Goal: Transaction & Acquisition: Purchase product/service

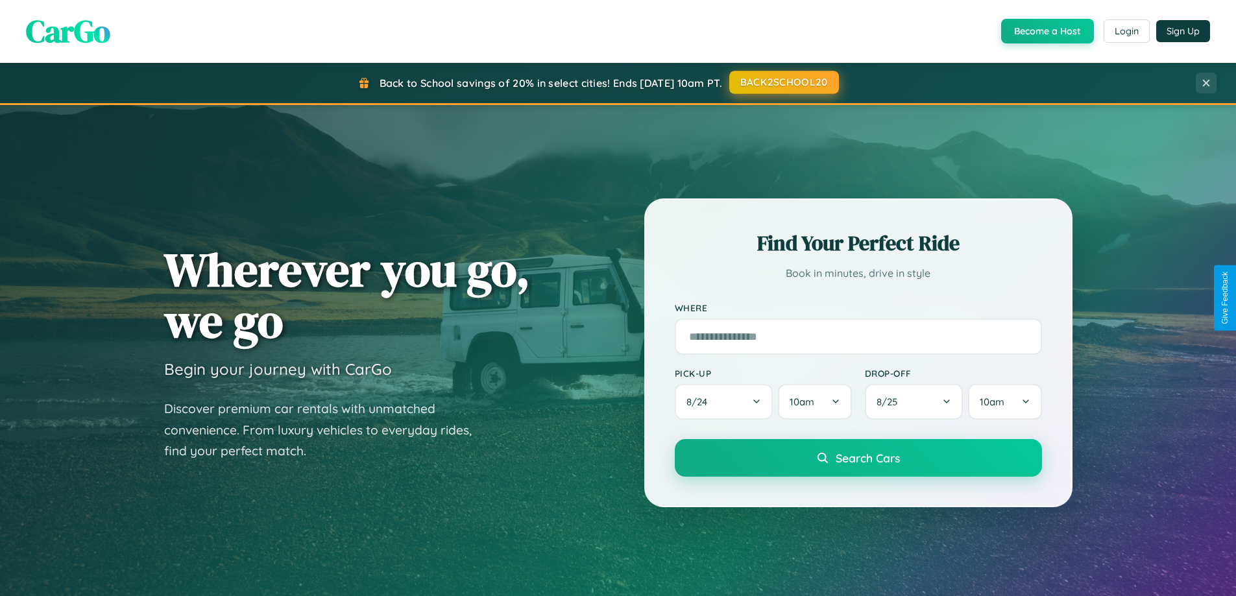
click at [783, 82] on button "BACK2SCHOOL20" at bounding box center [784, 82] width 110 height 23
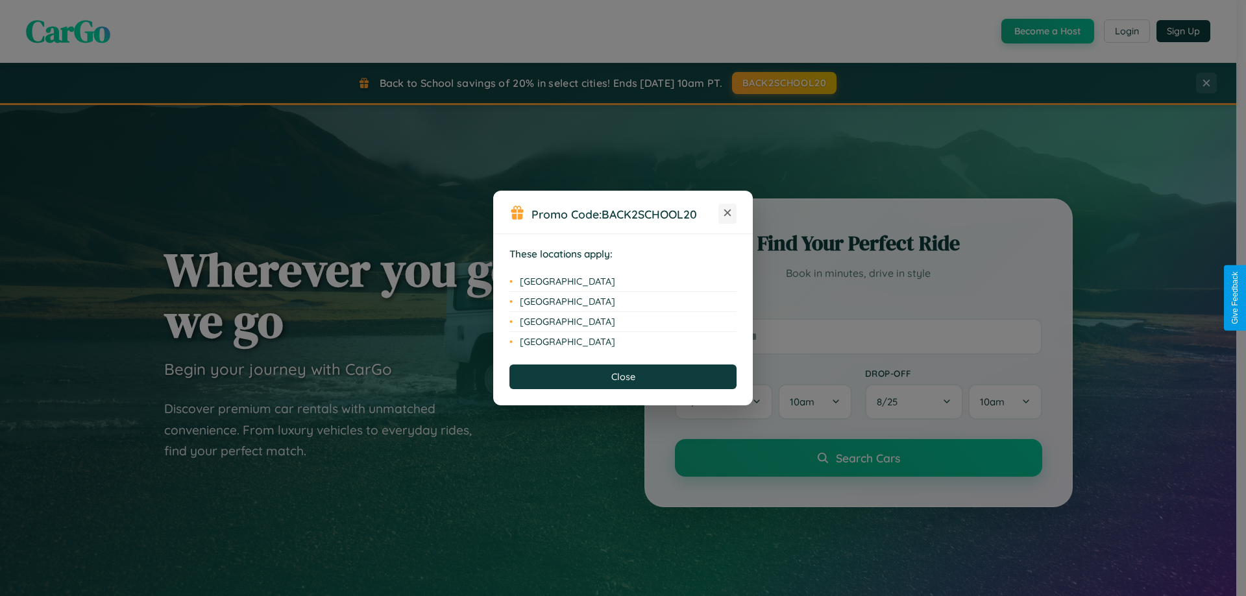
click at [727, 213] on icon at bounding box center [727, 213] width 7 height 7
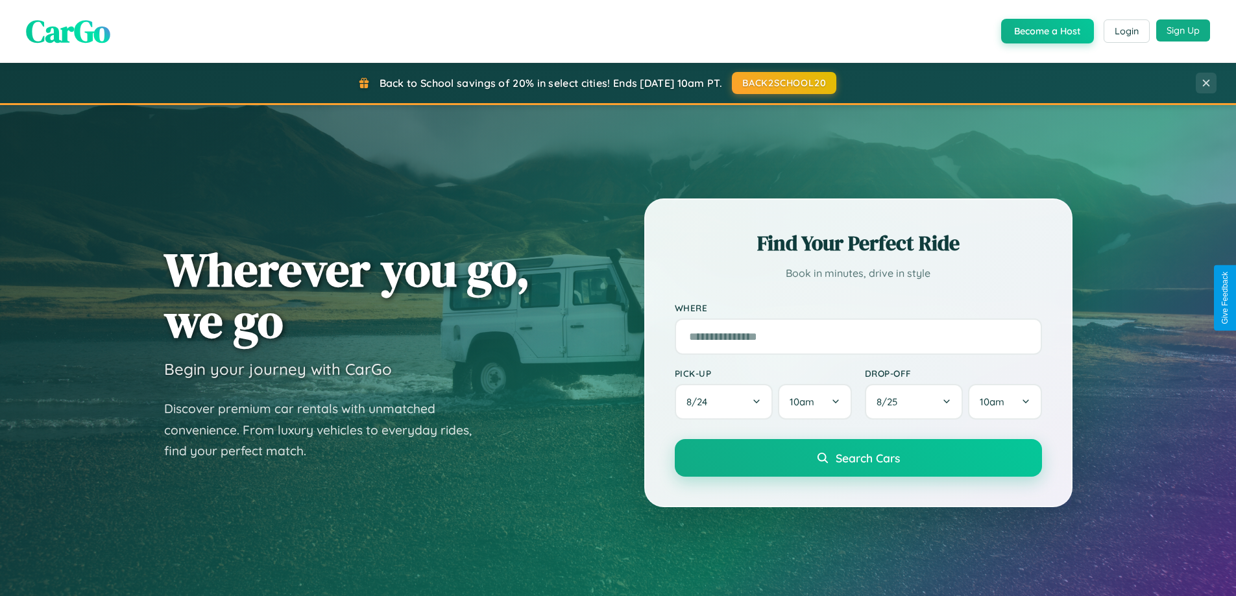
click at [1183, 30] on button "Sign Up" at bounding box center [1183, 30] width 54 height 22
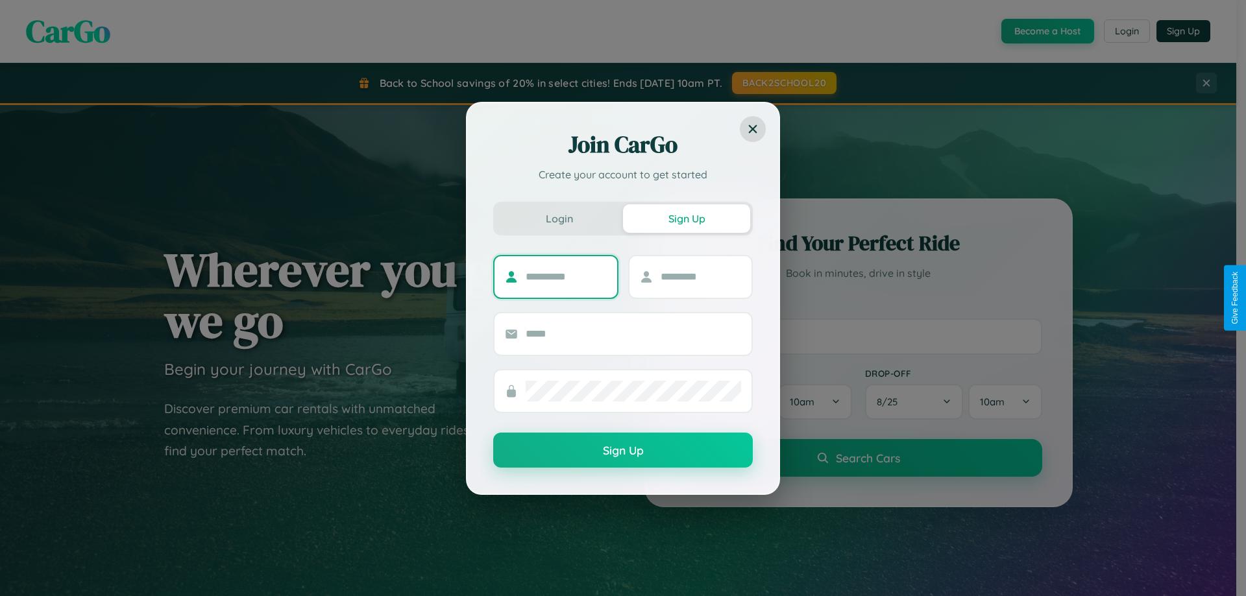
click at [566, 276] on input "text" at bounding box center [566, 277] width 81 height 21
type input "*********"
click at [700, 276] on input "text" at bounding box center [701, 277] width 81 height 21
type input "*****"
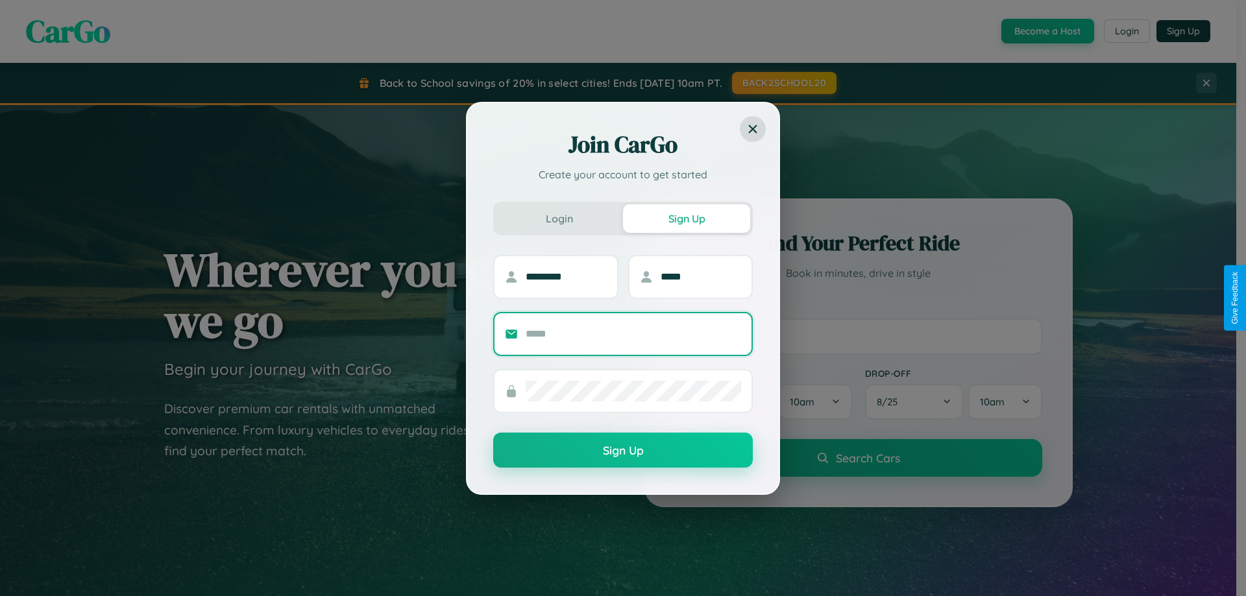
click at [633, 334] on input "text" at bounding box center [633, 334] width 215 height 21
type input "**********"
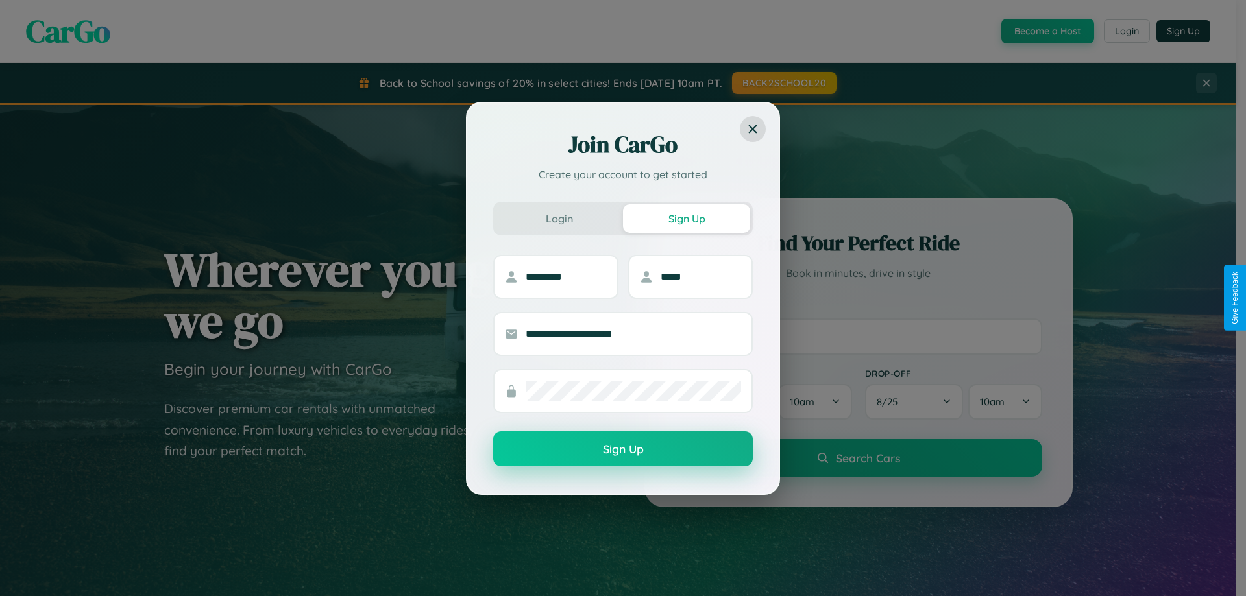
click at [623, 450] on button "Sign Up" at bounding box center [623, 449] width 260 height 35
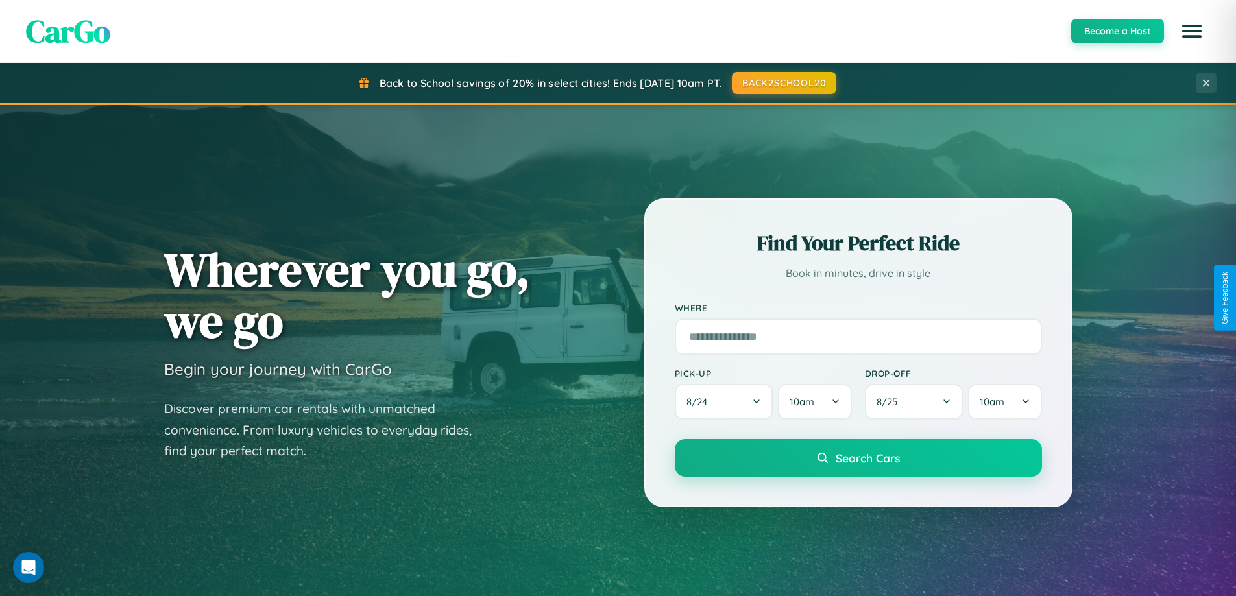
scroll to position [1520, 0]
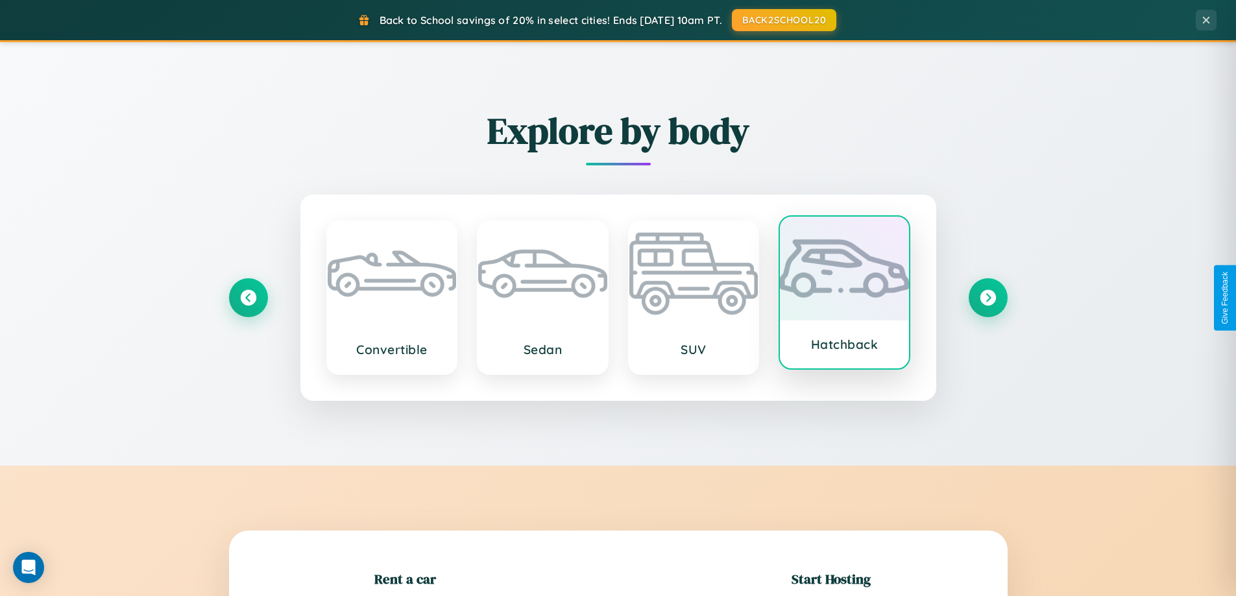
click at [844, 295] on div at bounding box center [844, 269] width 129 height 104
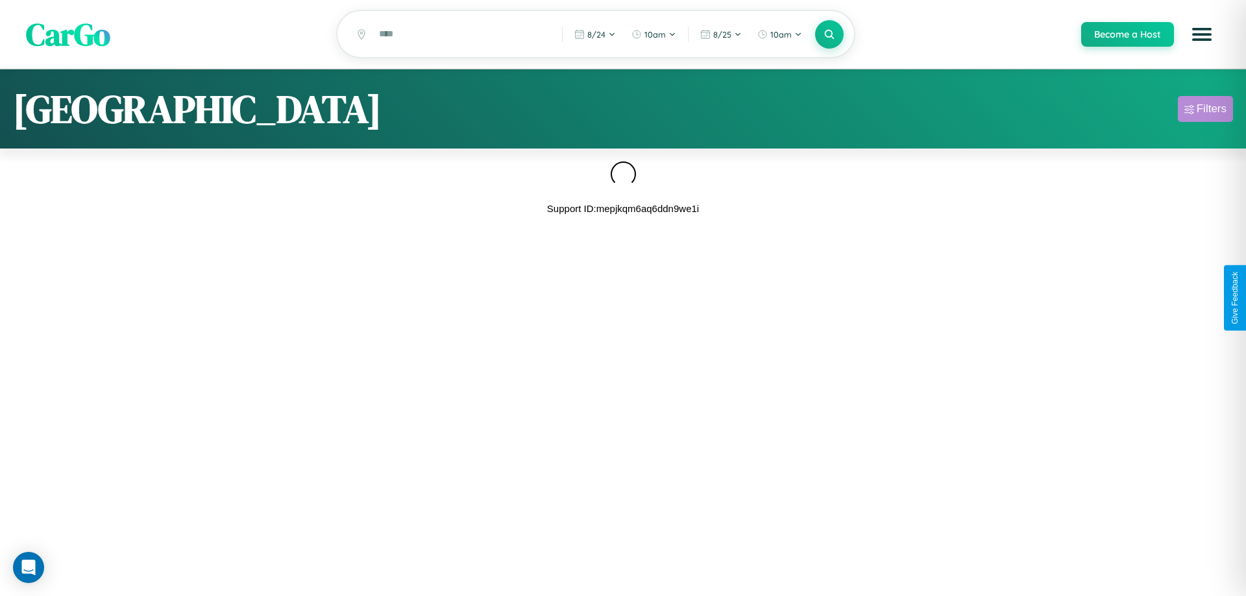
click at [1205, 111] on div "Filters" at bounding box center [1212, 109] width 30 height 13
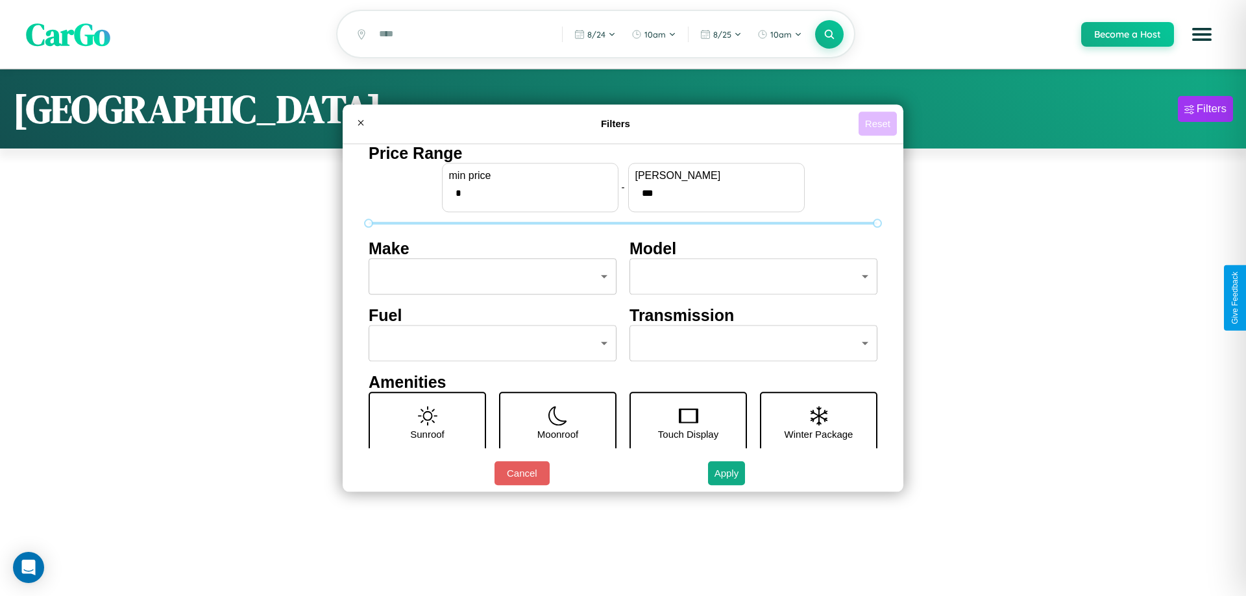
click at [877, 123] on button "Reset" at bounding box center [877, 124] width 38 height 24
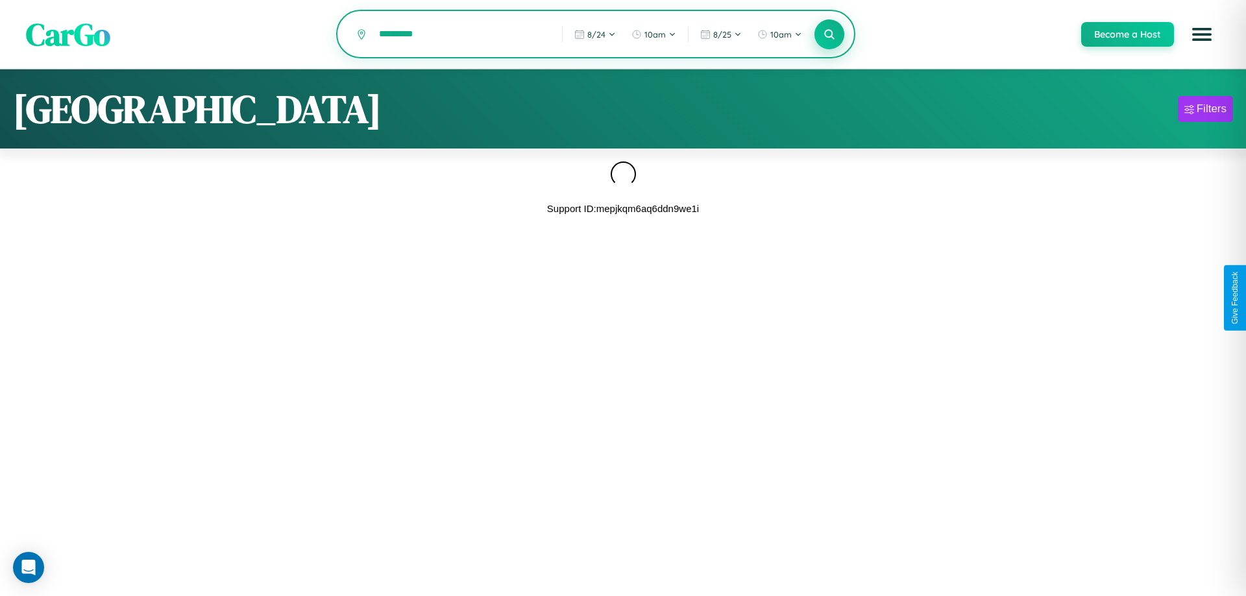
type input "*********"
click at [829, 35] on icon at bounding box center [829, 34] width 12 height 12
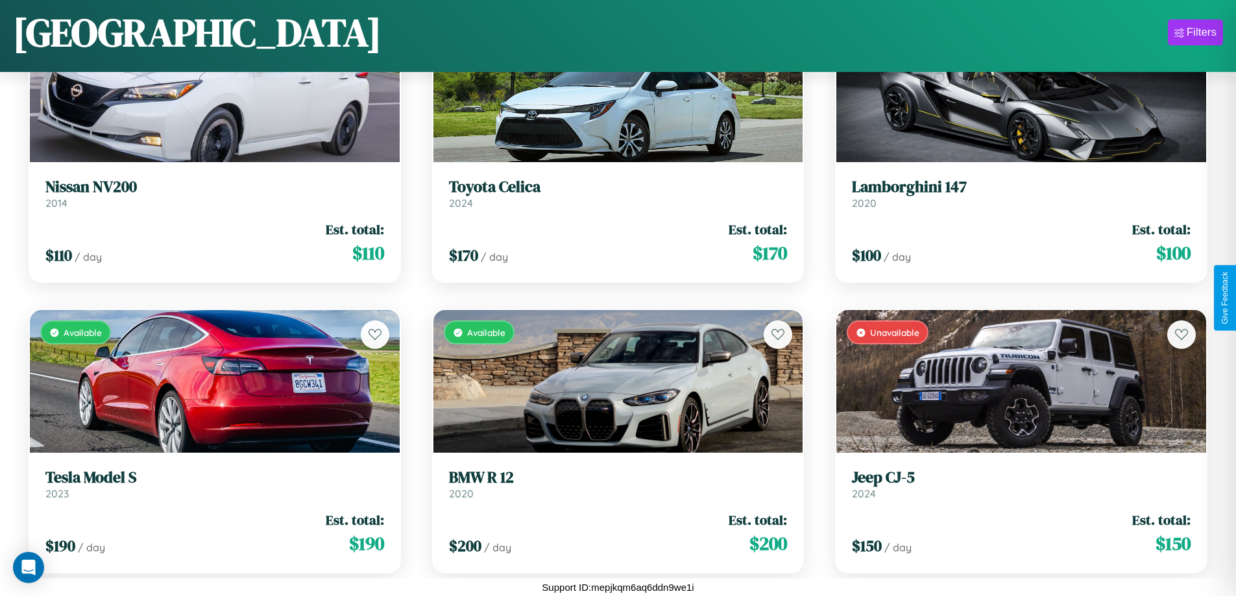
scroll to position [1345, 0]
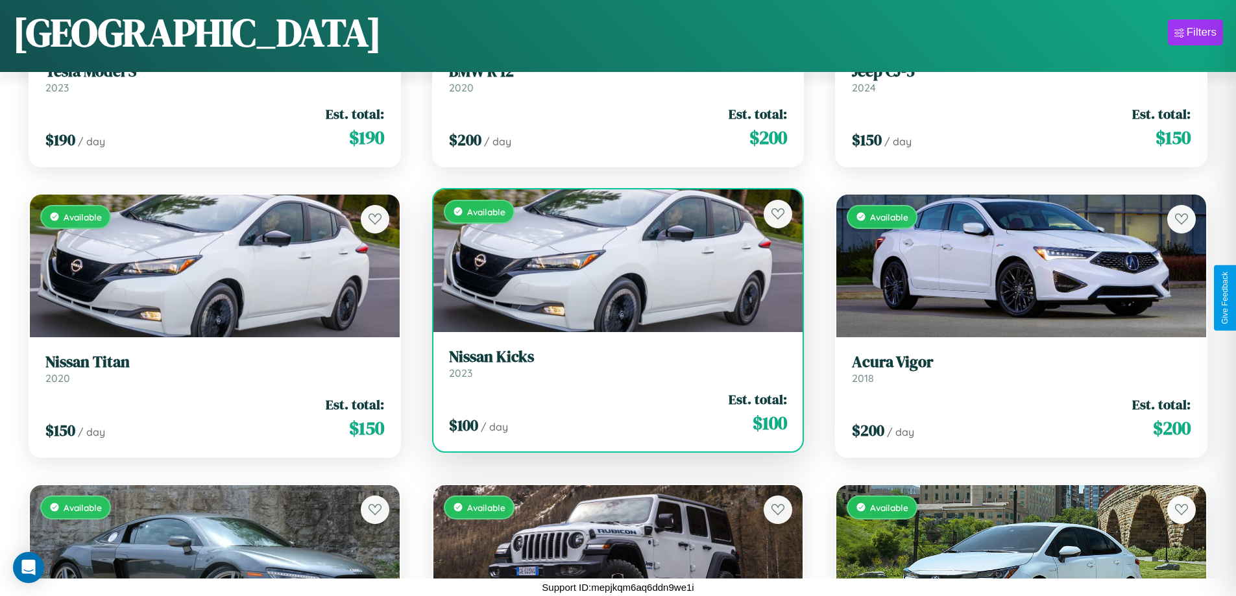
click at [613, 262] on div "Available" at bounding box center [618, 260] width 370 height 143
click at [613, 260] on div "Available" at bounding box center [618, 260] width 370 height 143
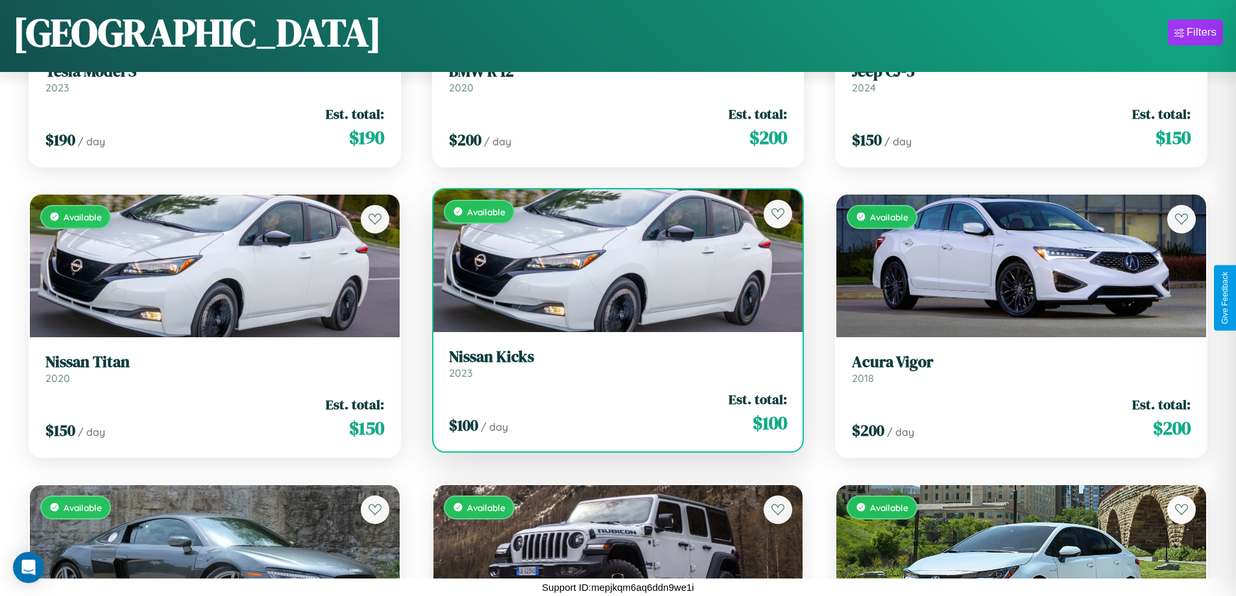
click at [613, 260] on div "Available" at bounding box center [618, 260] width 370 height 143
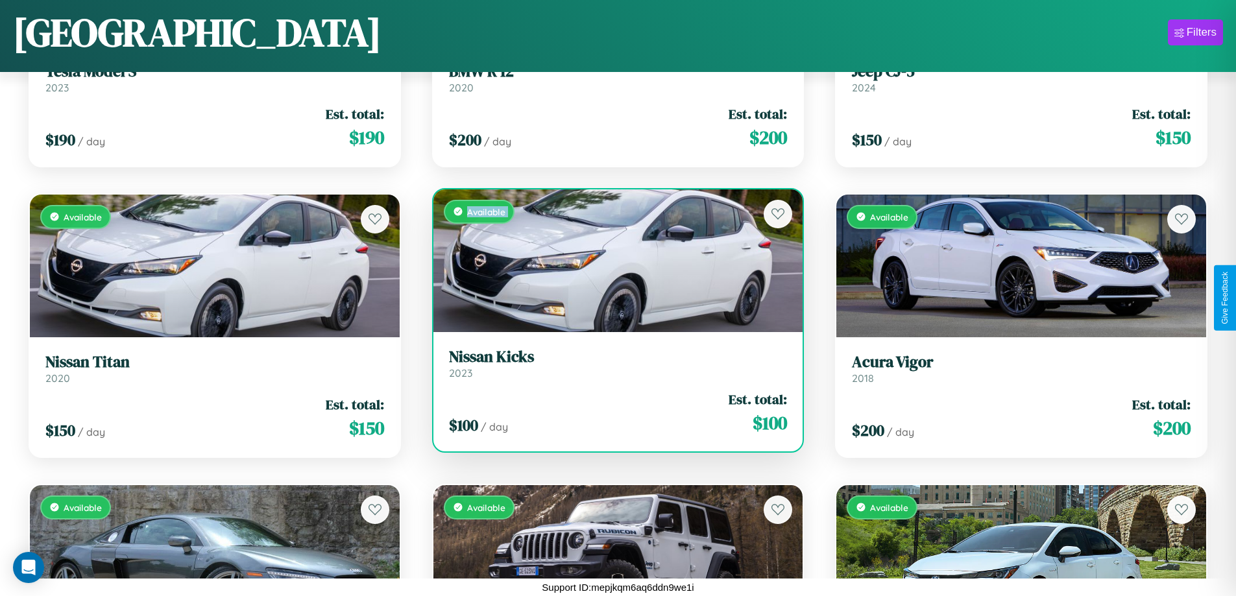
click at [613, 260] on div "Available" at bounding box center [618, 260] width 370 height 143
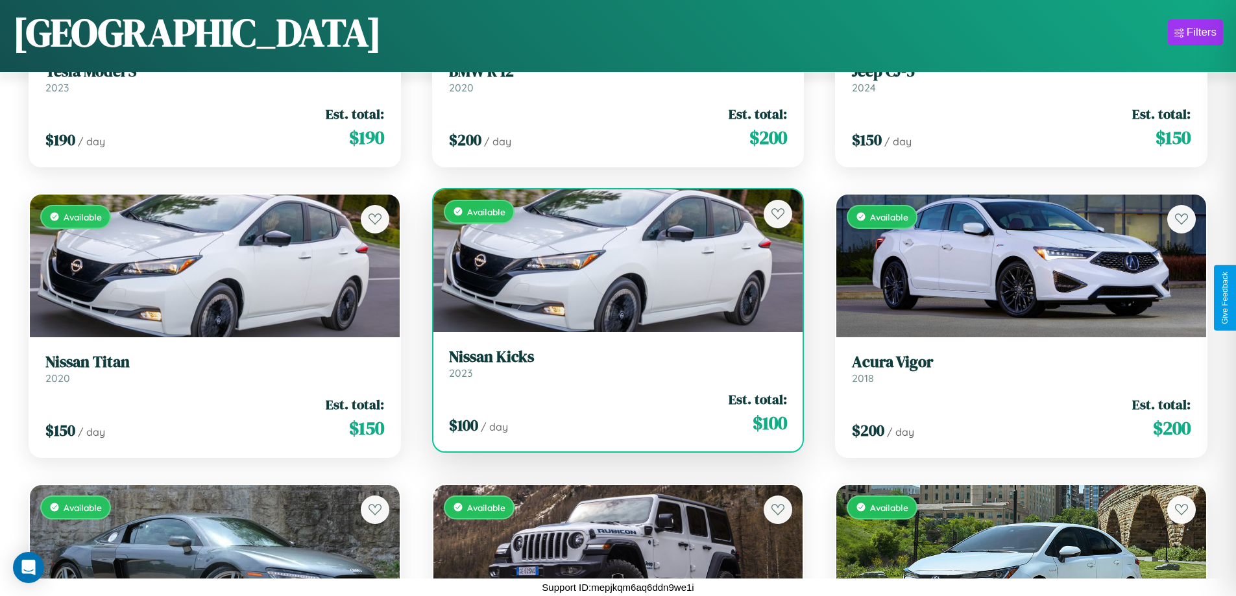
click at [613, 260] on div "Available" at bounding box center [618, 260] width 370 height 143
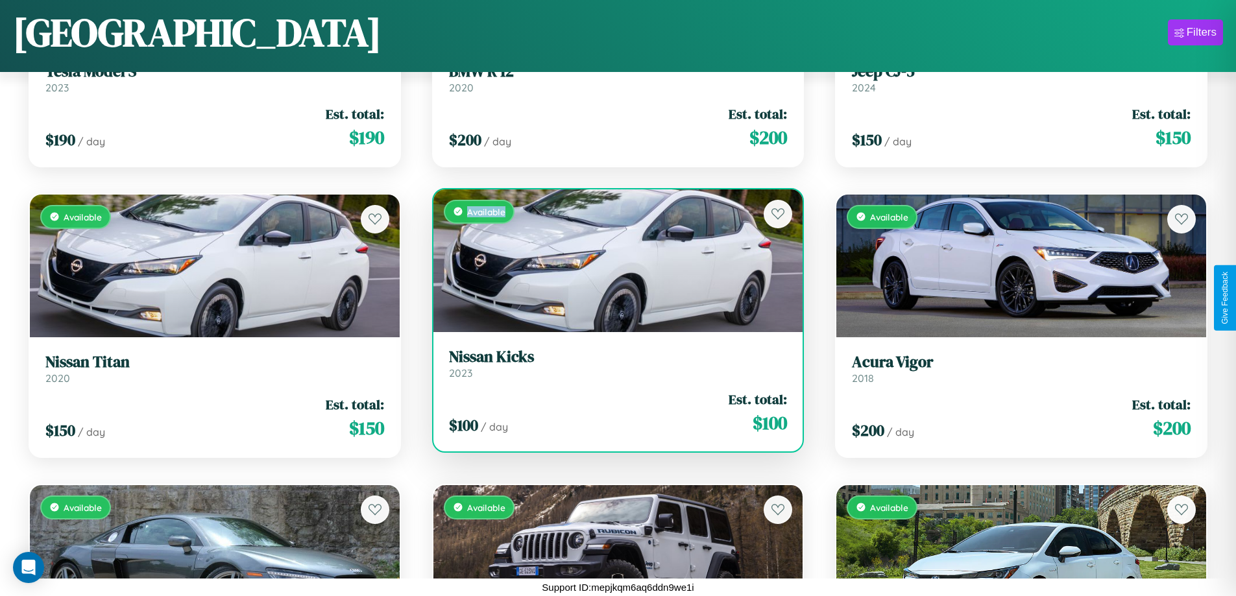
click at [613, 260] on div "Available" at bounding box center [618, 260] width 370 height 143
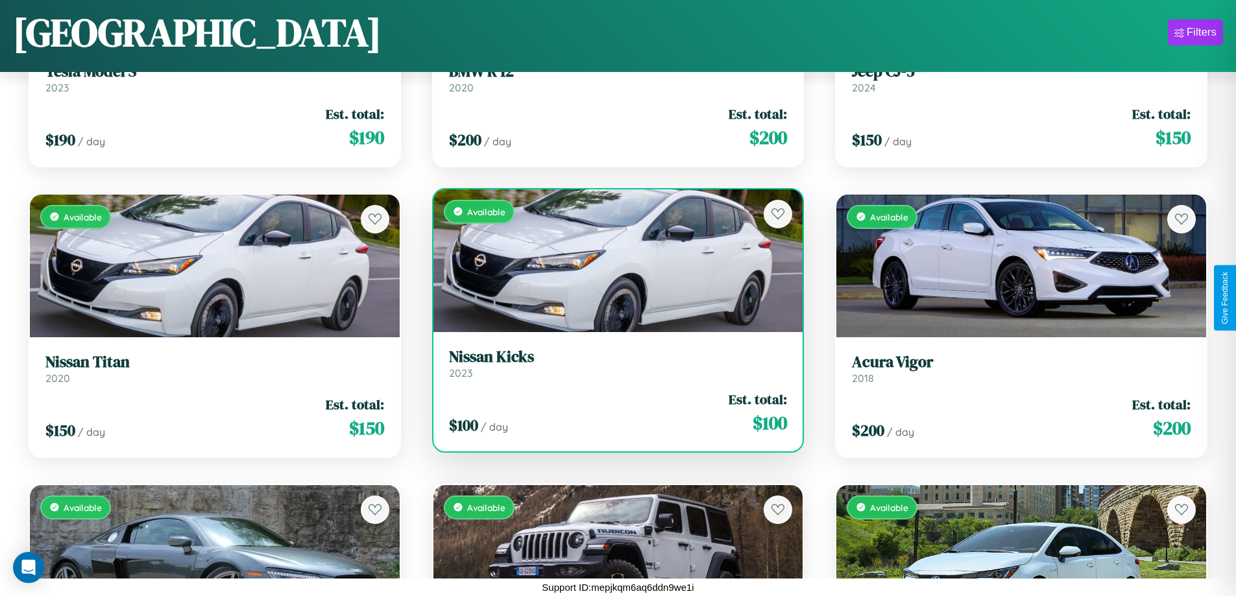
click at [613, 363] on h3 "Nissan Kicks" at bounding box center [618, 357] width 339 height 19
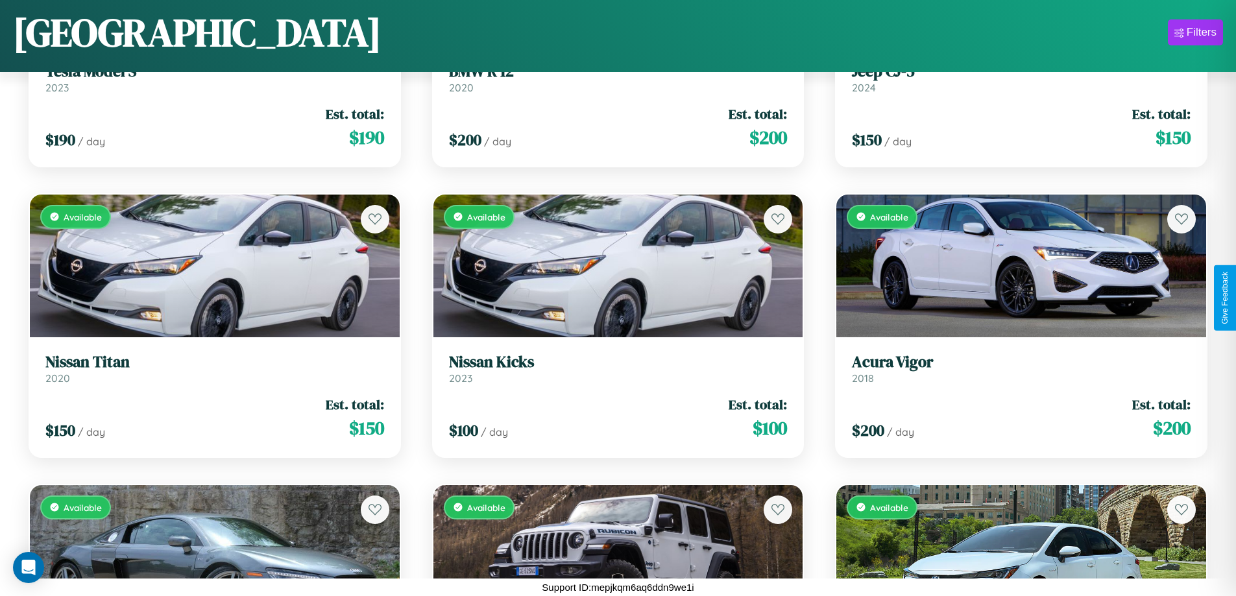
scroll to position [2797, 0]
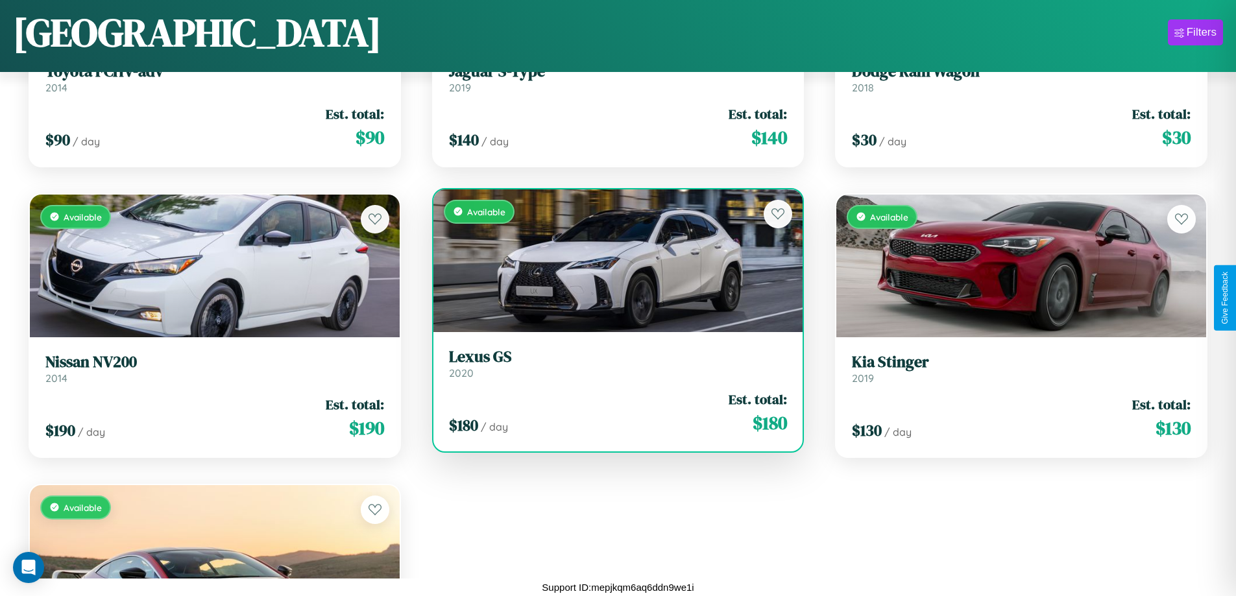
click at [613, 365] on h3 "Lexus GS" at bounding box center [618, 357] width 339 height 19
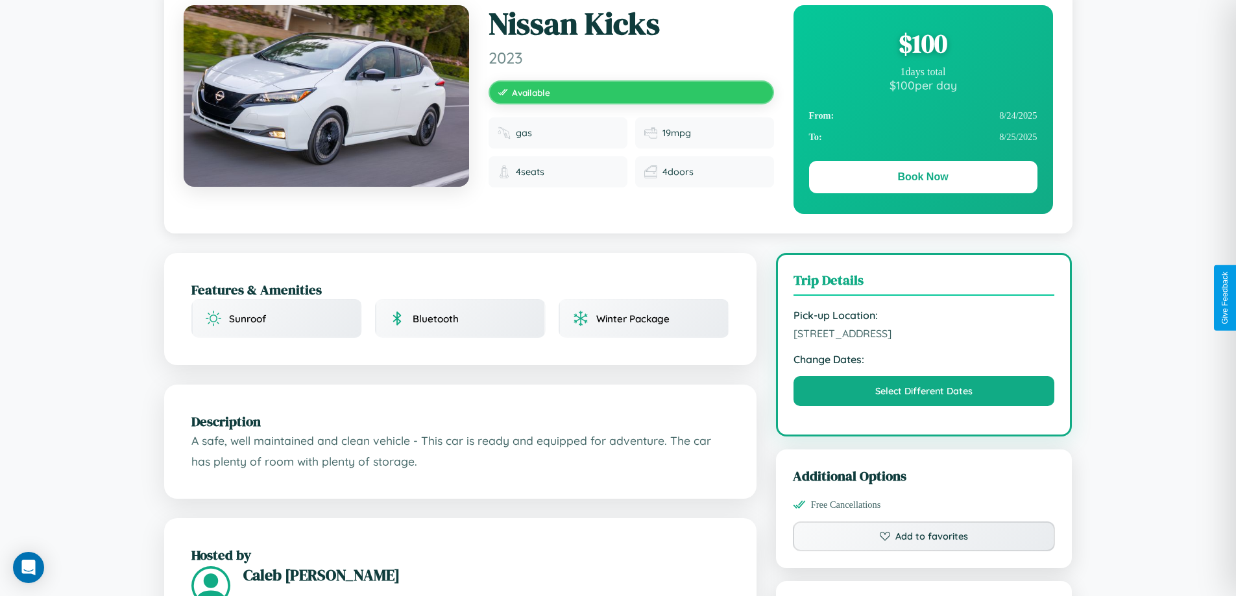
scroll to position [140, 0]
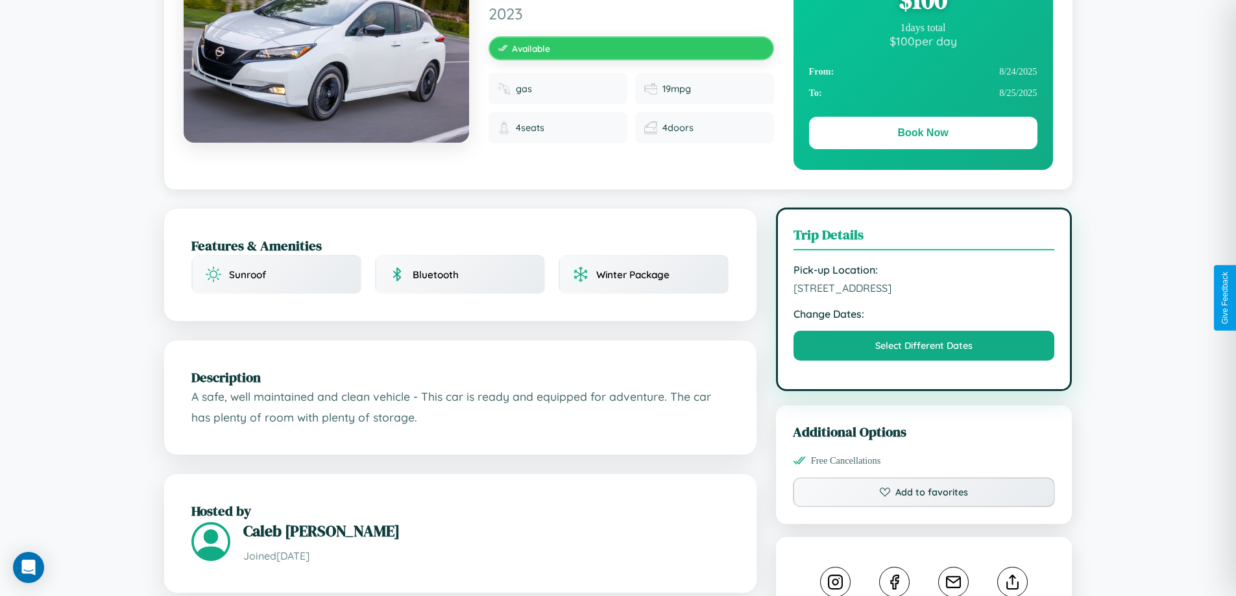
click at [924, 295] on span "2780 Market Street Melbourne Victoria Australia 13637" at bounding box center [925, 288] width 262 height 13
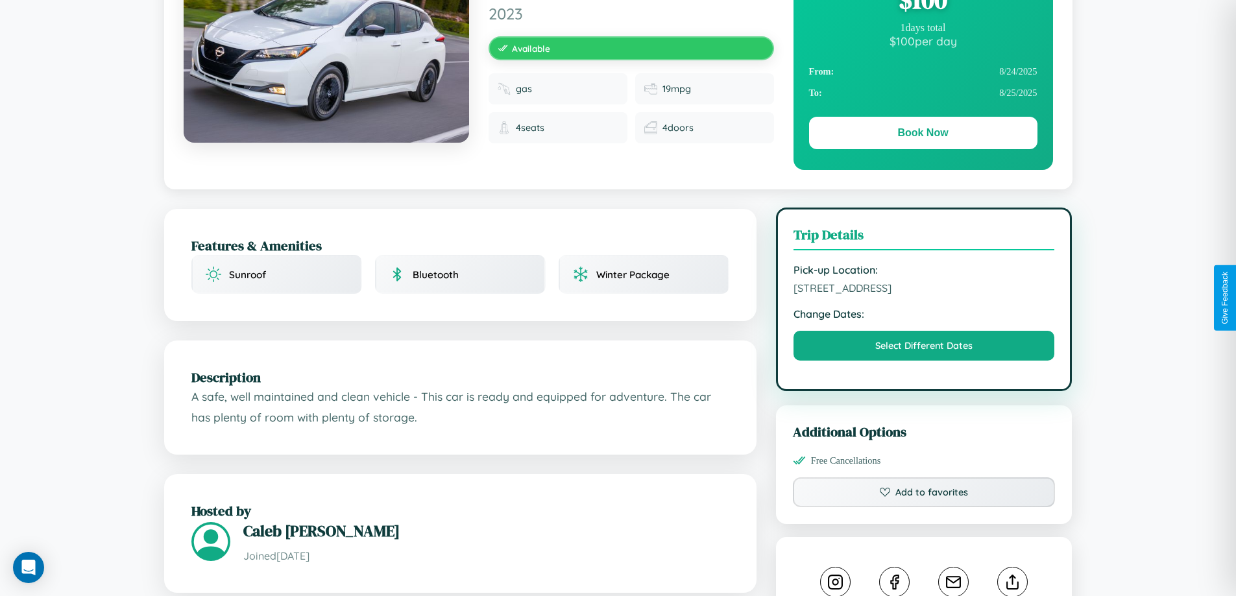
click at [924, 295] on span "2780 Market Street Melbourne Victoria Australia 13637" at bounding box center [925, 288] width 262 height 13
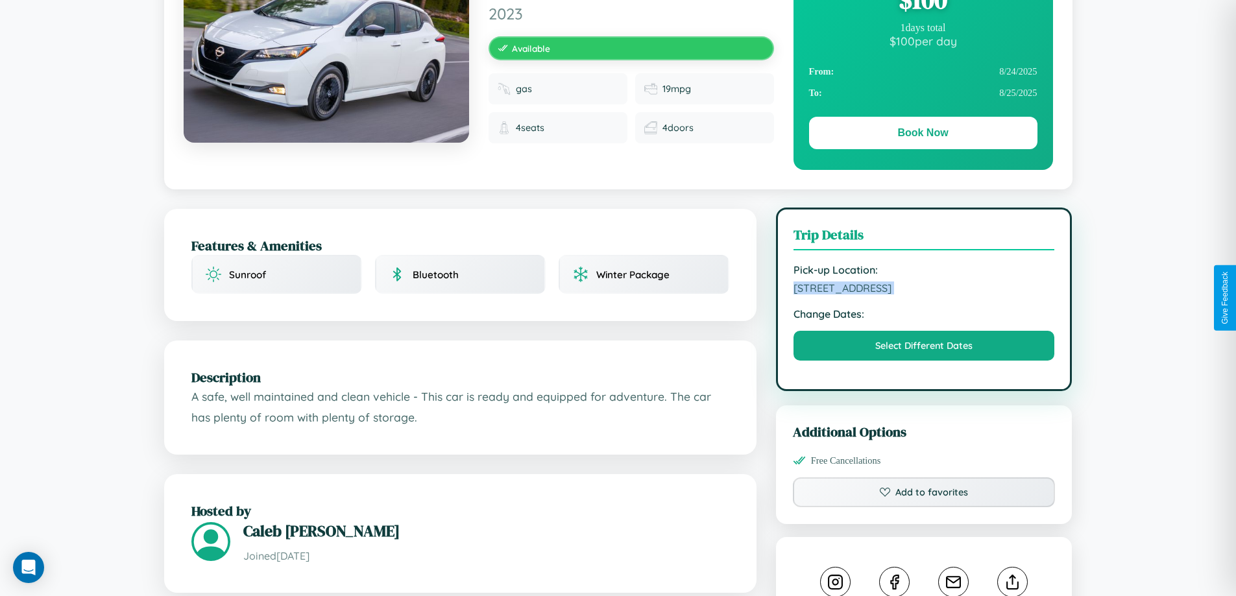
click at [924, 295] on span "2780 Market Street Melbourne Victoria Australia 13637" at bounding box center [925, 288] width 262 height 13
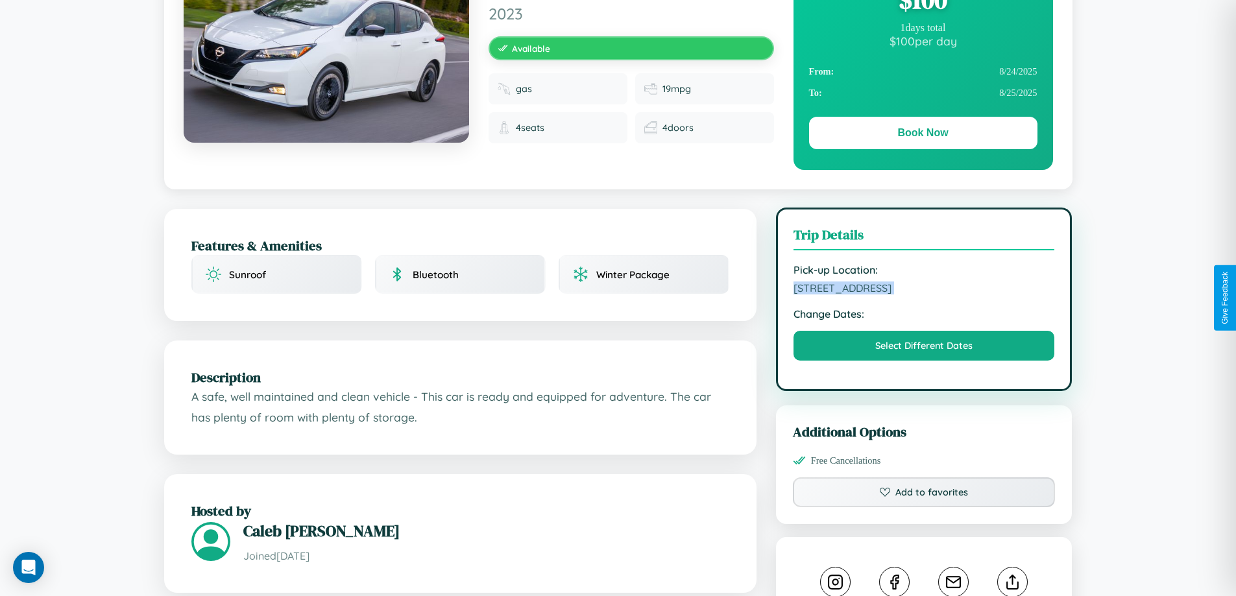
click at [924, 295] on span "2780 Market Street Melbourne Victoria Australia 13637" at bounding box center [925, 288] width 262 height 13
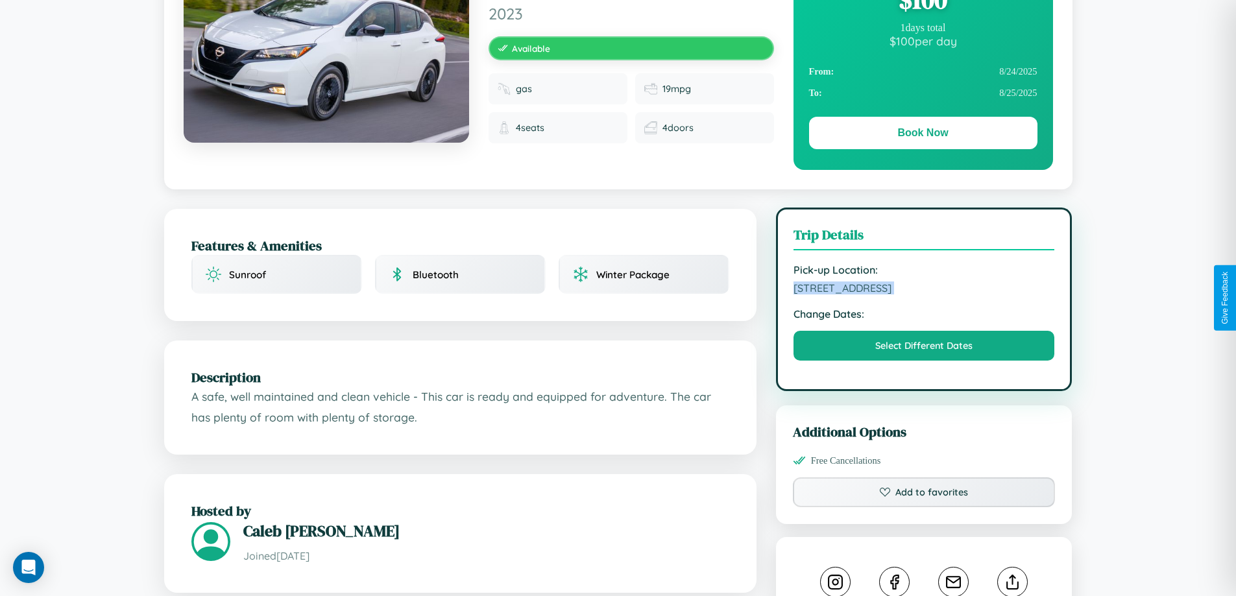
click at [924, 295] on span "2780 Market Street Melbourne Victoria Australia 13637" at bounding box center [925, 288] width 262 height 13
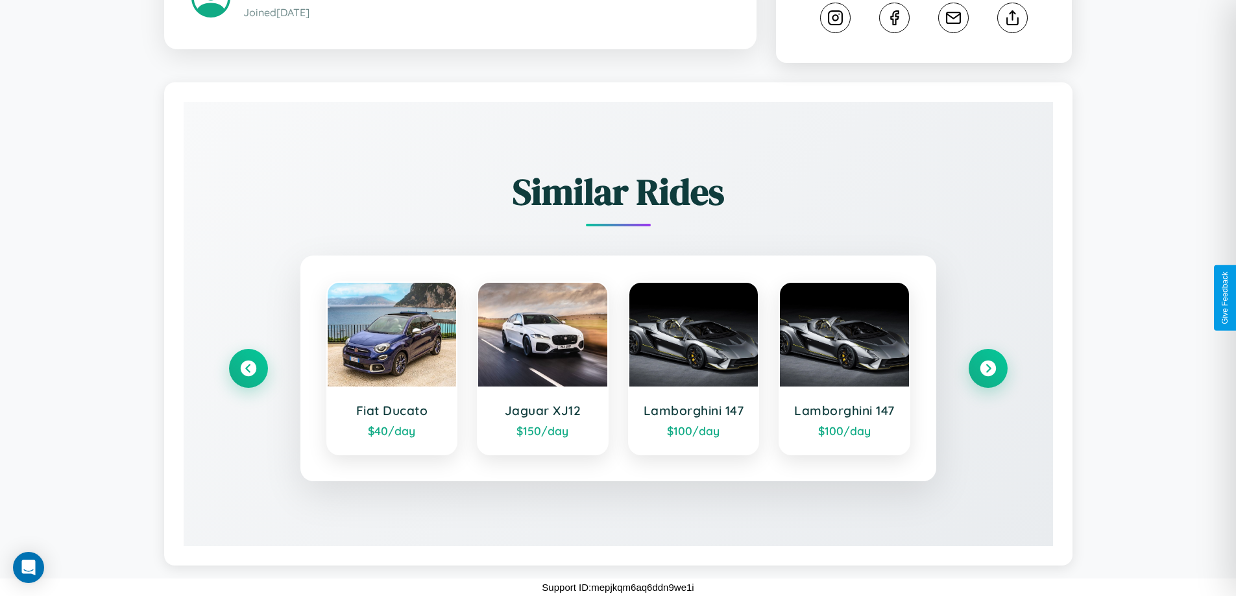
scroll to position [720, 0]
click at [988, 369] on icon at bounding box center [988, 369] width 18 height 18
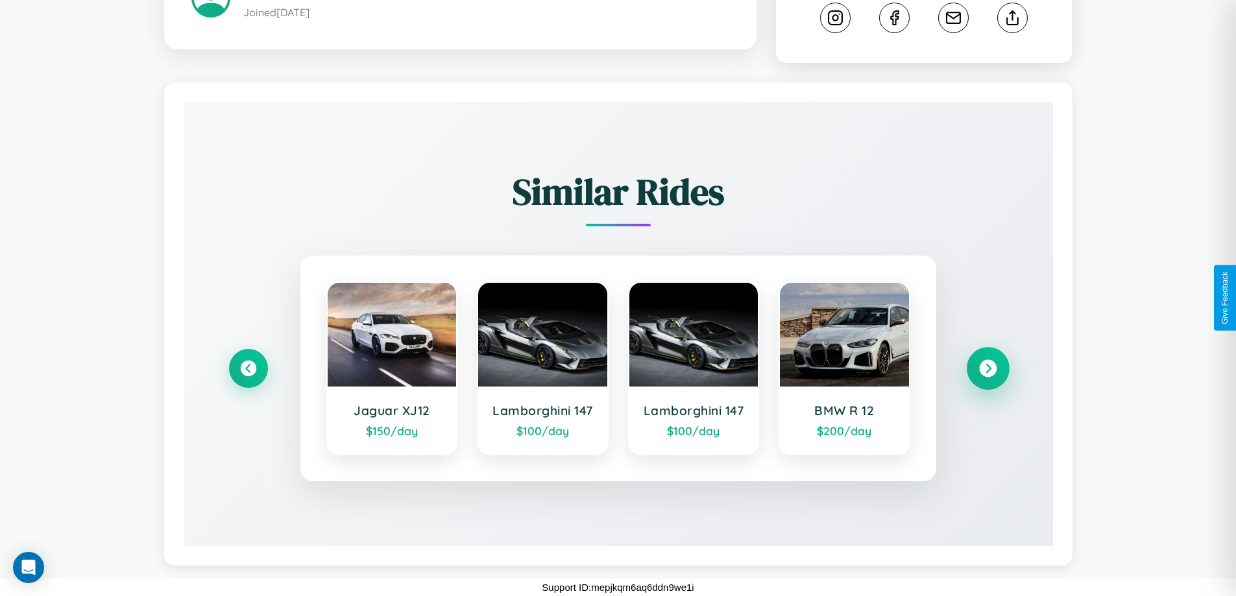
click at [988, 369] on icon at bounding box center [988, 369] width 18 height 18
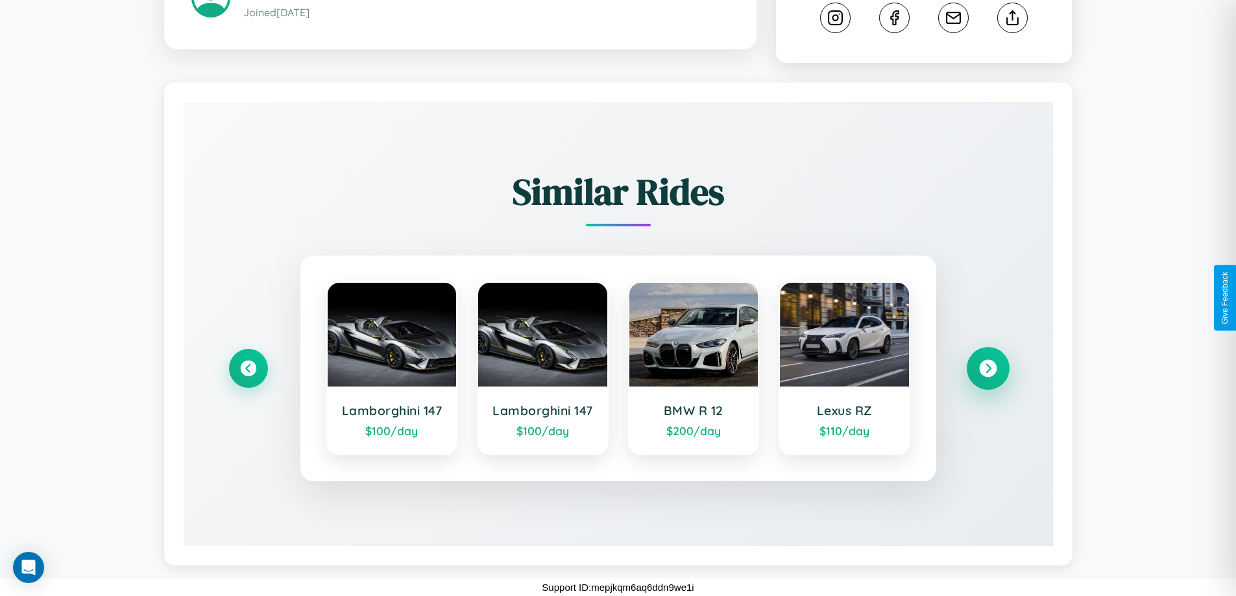
click at [988, 369] on icon at bounding box center [988, 369] width 18 height 18
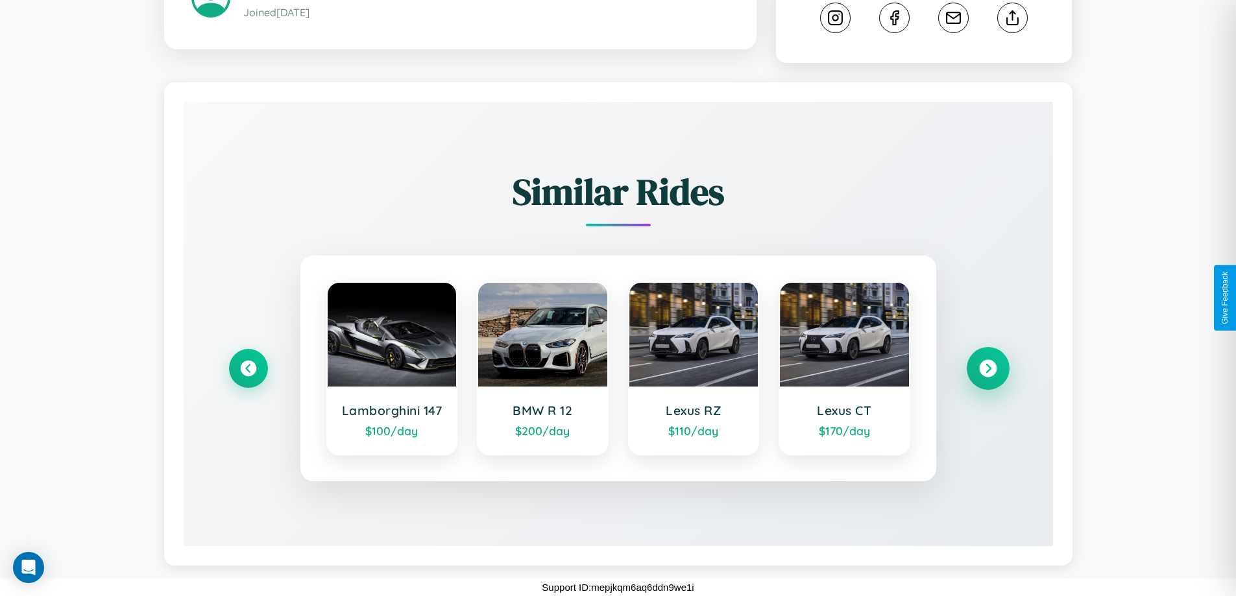
click at [988, 369] on icon at bounding box center [988, 369] width 18 height 18
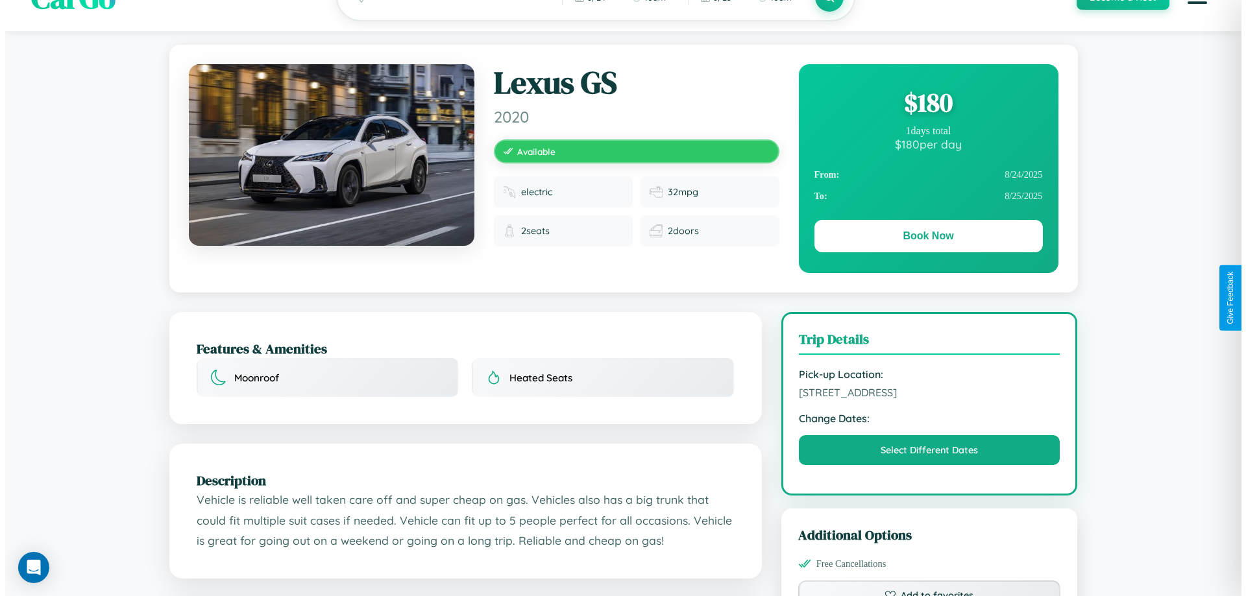
scroll to position [0, 0]
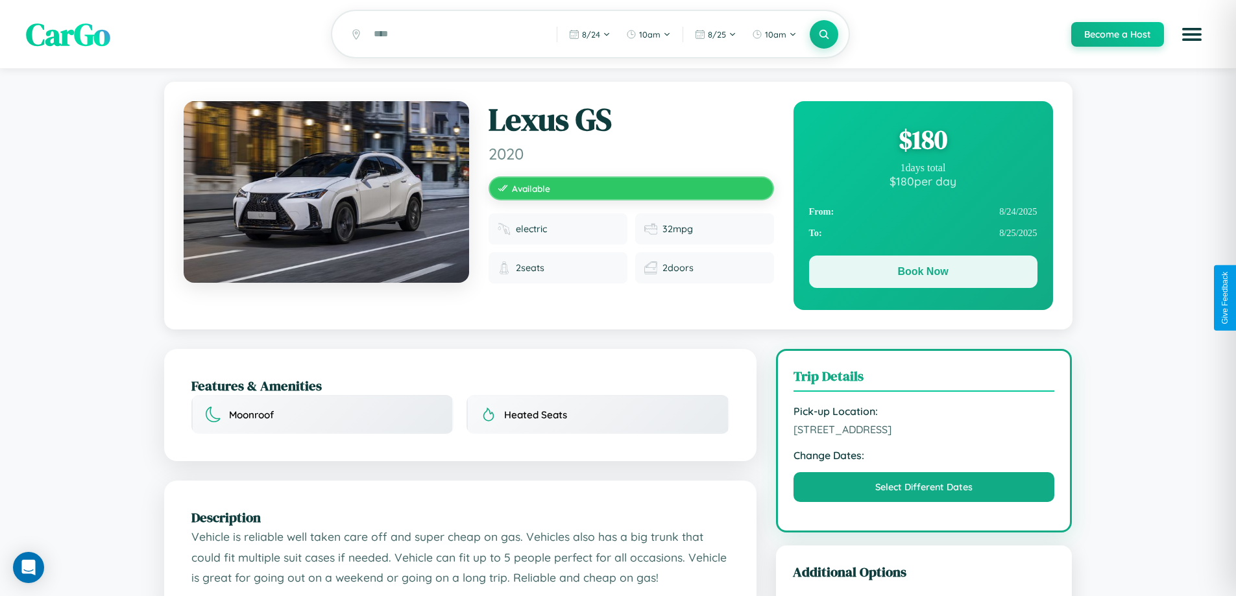
click at [923, 274] on button "Book Now" at bounding box center [923, 272] width 228 height 32
